Goal: Task Accomplishment & Management: Use online tool/utility

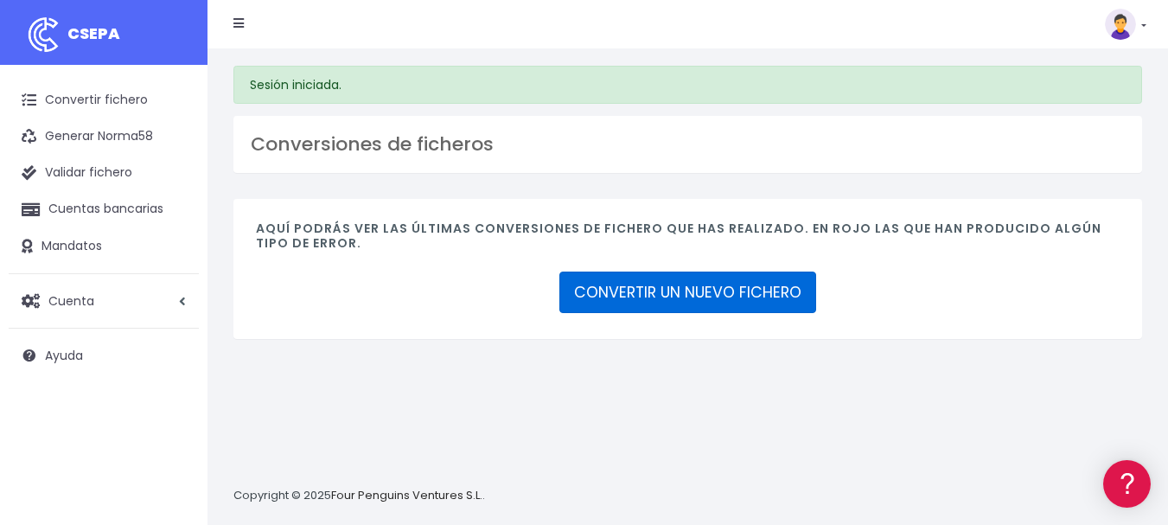
click at [712, 286] on link "CONVERTIR UN NUEVO FICHERO" at bounding box center [688, 293] width 257 height 42
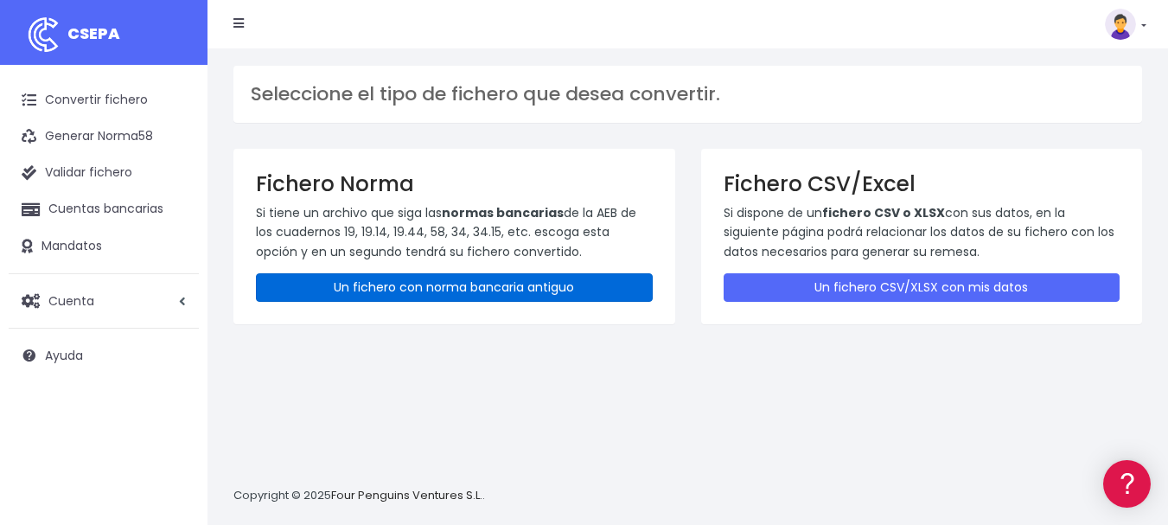
click at [451, 289] on link "Un fichero con norma bancaria antiguo" at bounding box center [454, 287] width 397 height 29
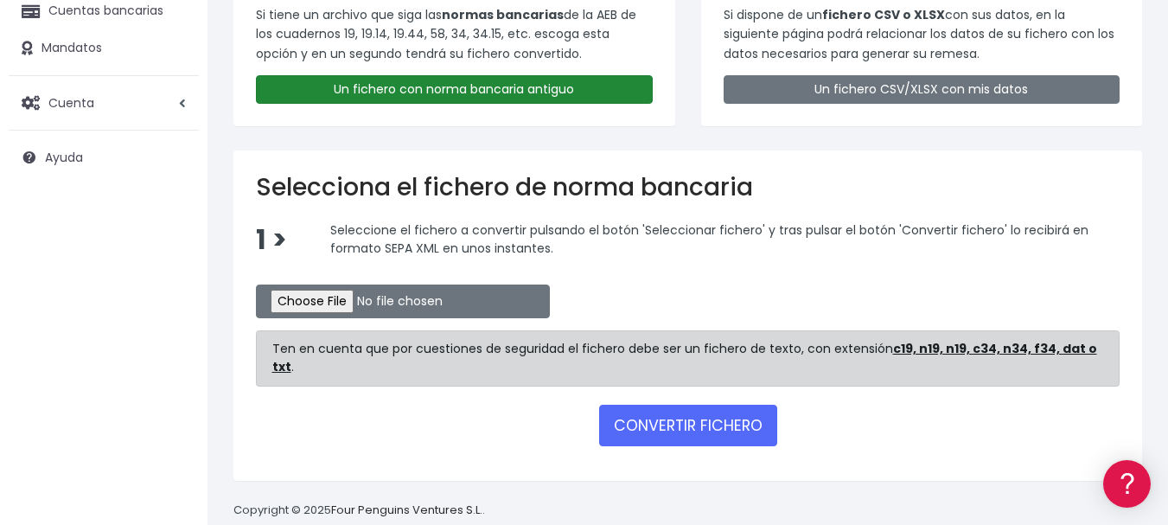
scroll to position [211, 0]
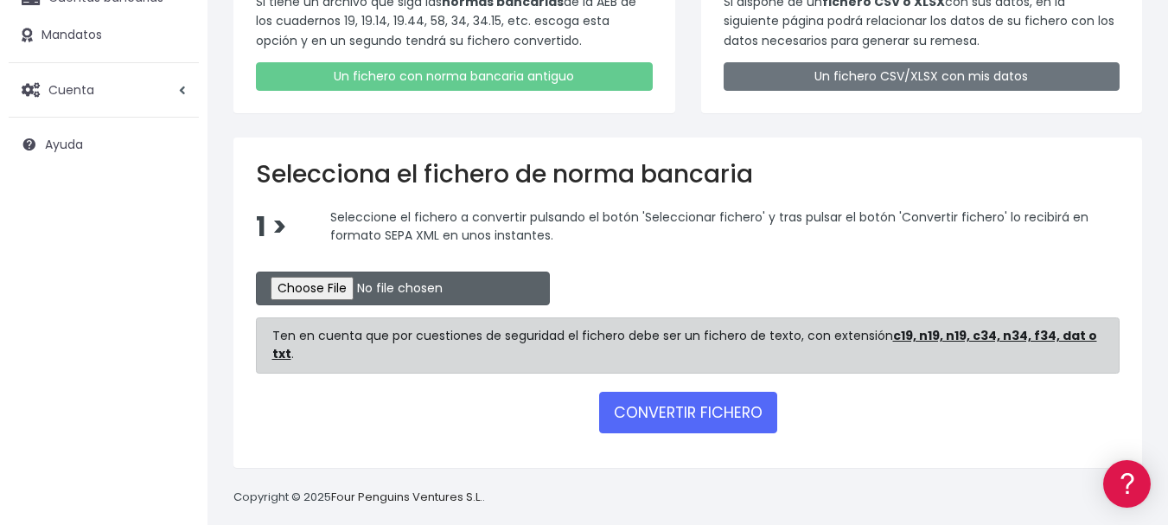
click at [516, 289] on input "file" at bounding box center [403, 289] width 294 height 34
type input "C:\fakepath\prueba"
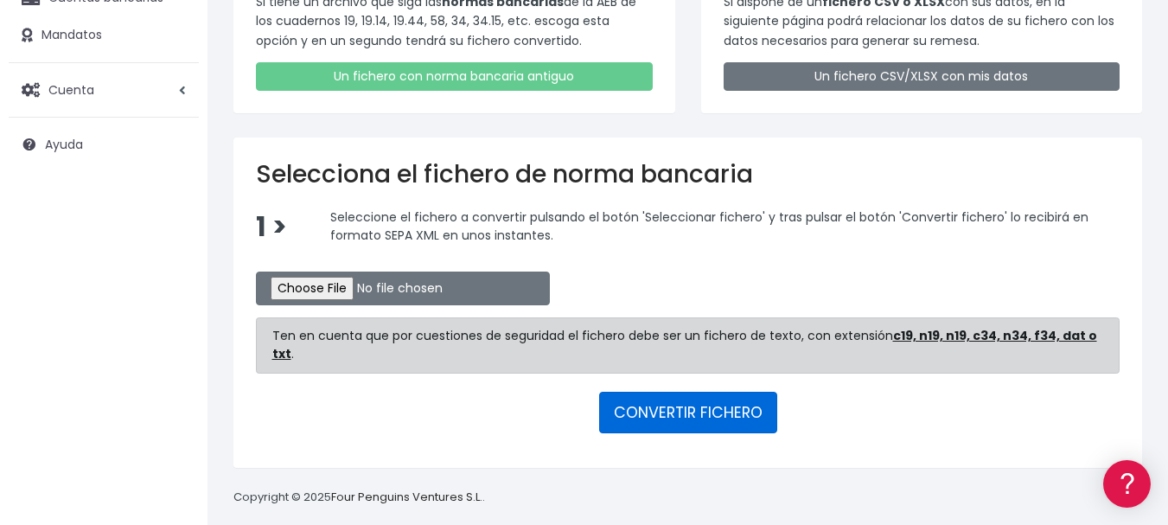
click at [720, 392] on button "CONVERTIR FICHERO" at bounding box center [688, 413] width 178 height 42
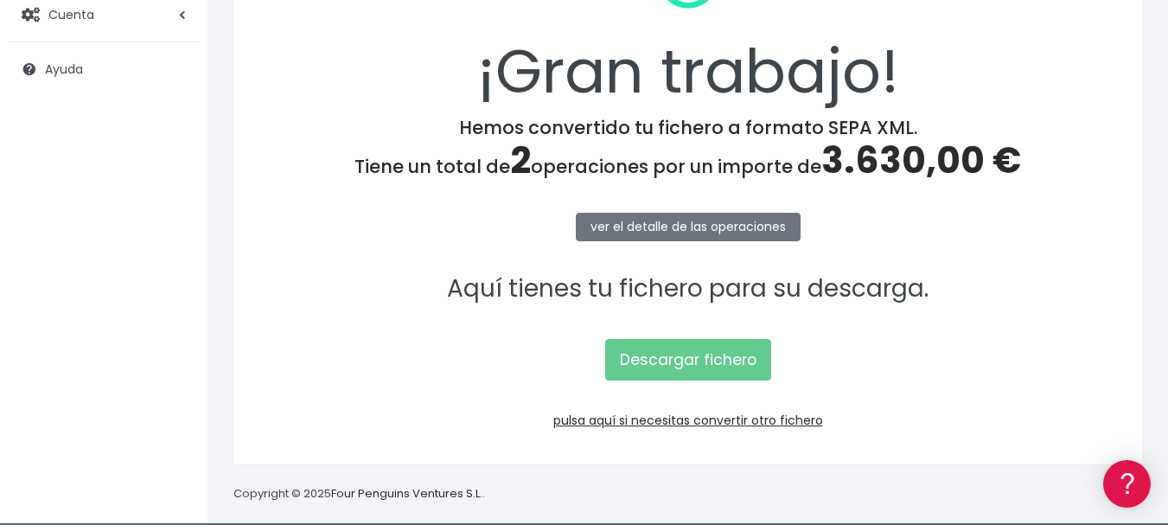
scroll to position [301, 0]
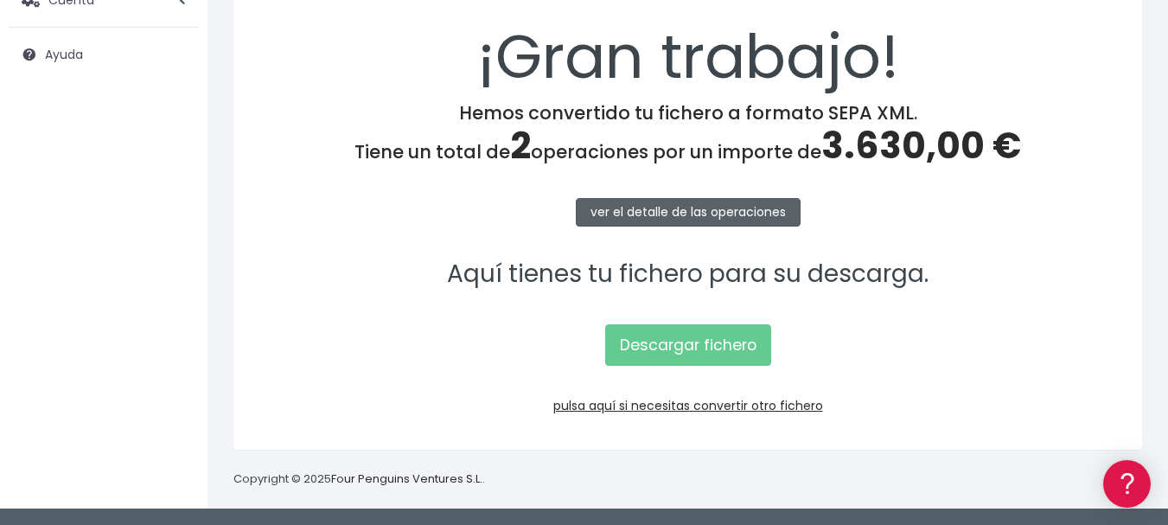
click at [687, 211] on link "ver el detalle de las operaciones" at bounding box center [688, 212] width 225 height 29
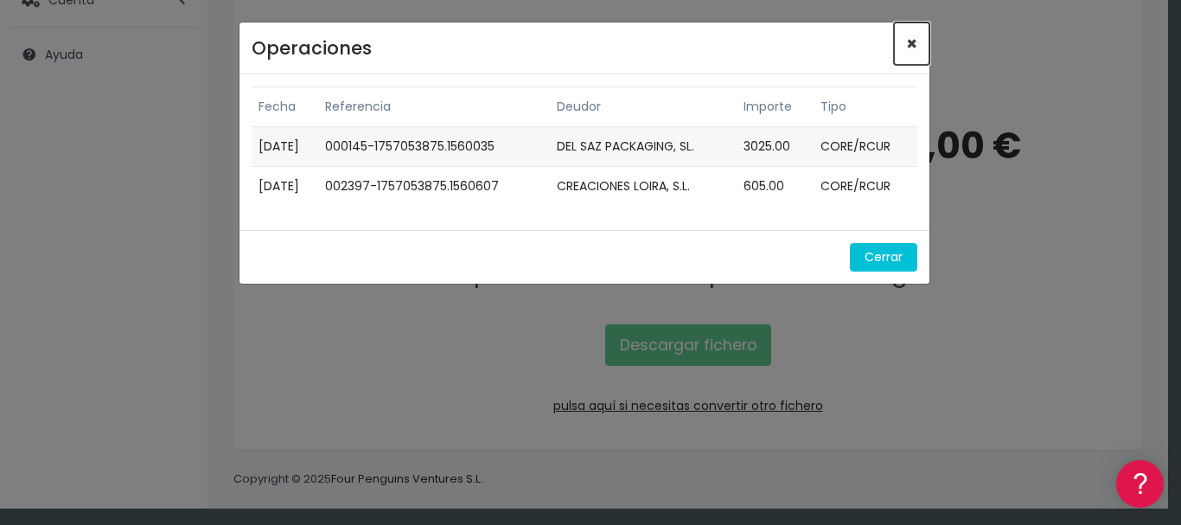
click at [913, 41] on span "×" at bounding box center [911, 43] width 11 height 25
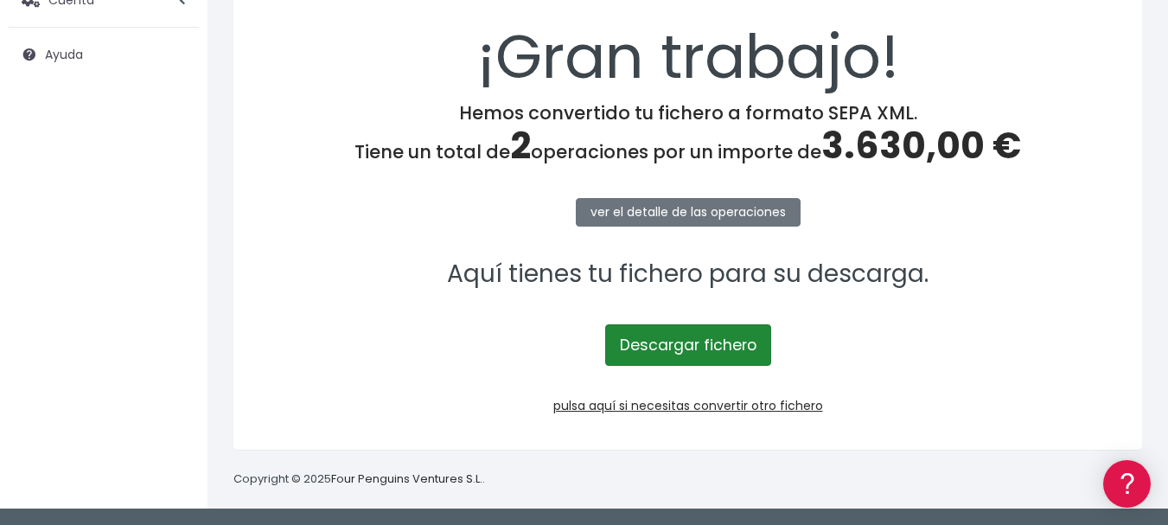
click at [702, 344] on link "Descargar fichero" at bounding box center [688, 345] width 166 height 42
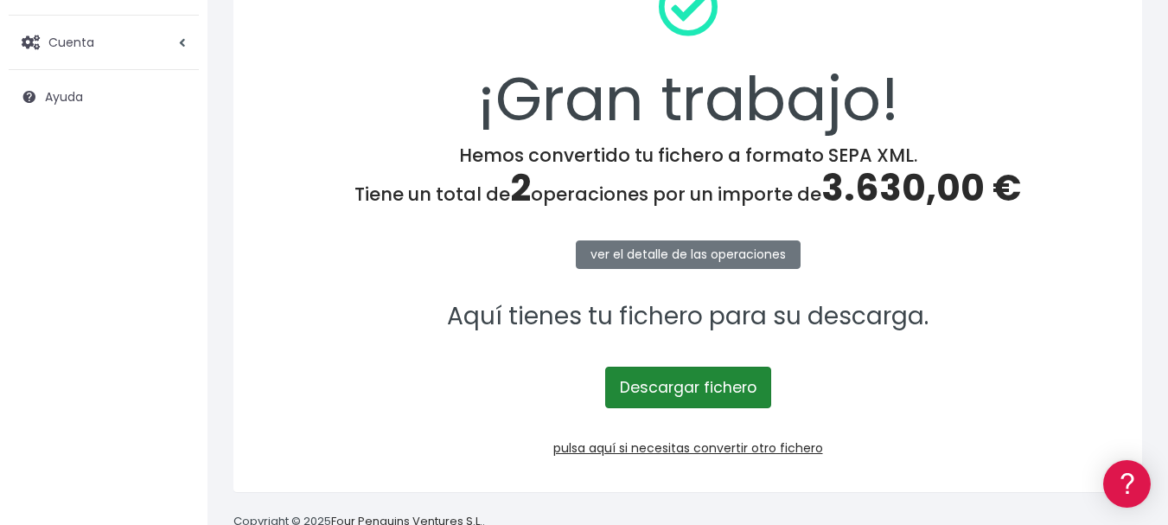
scroll to position [259, 0]
